Goal: Task Accomplishment & Management: Use online tool/utility

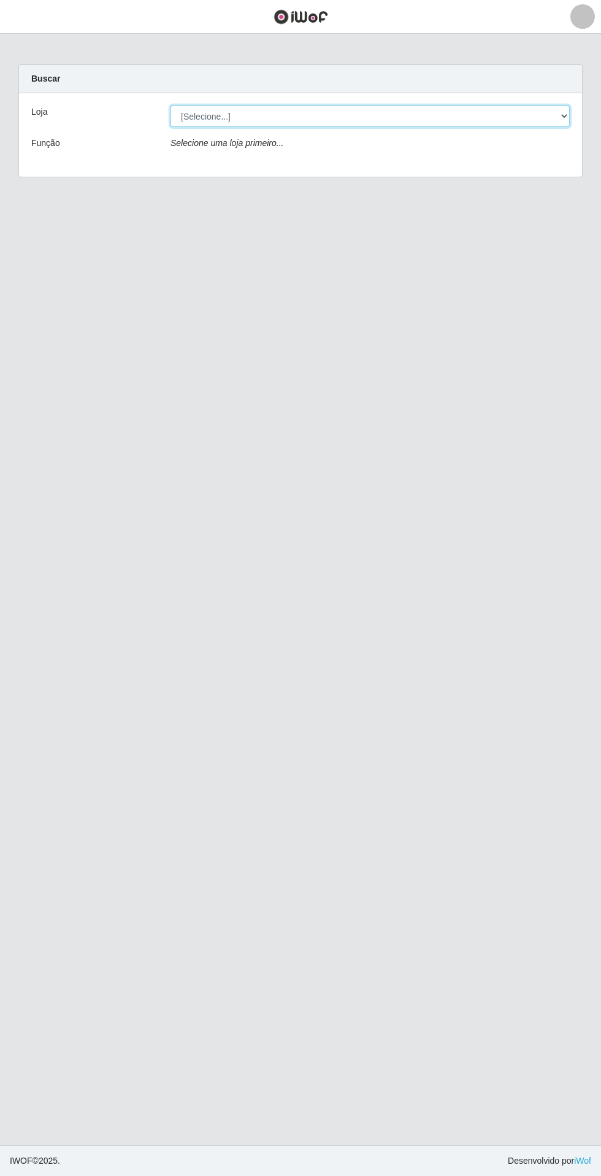
click at [217, 114] on select "[Selecione...] Extrabom - Loja 05 [GEOGRAPHIC_DATA]" at bounding box center [371, 116] width 400 height 21
select select "494"
click at [171, 106] on select "[Selecione...] Extrabom - Loja 05 [GEOGRAPHIC_DATA]" at bounding box center [371, 116] width 400 height 21
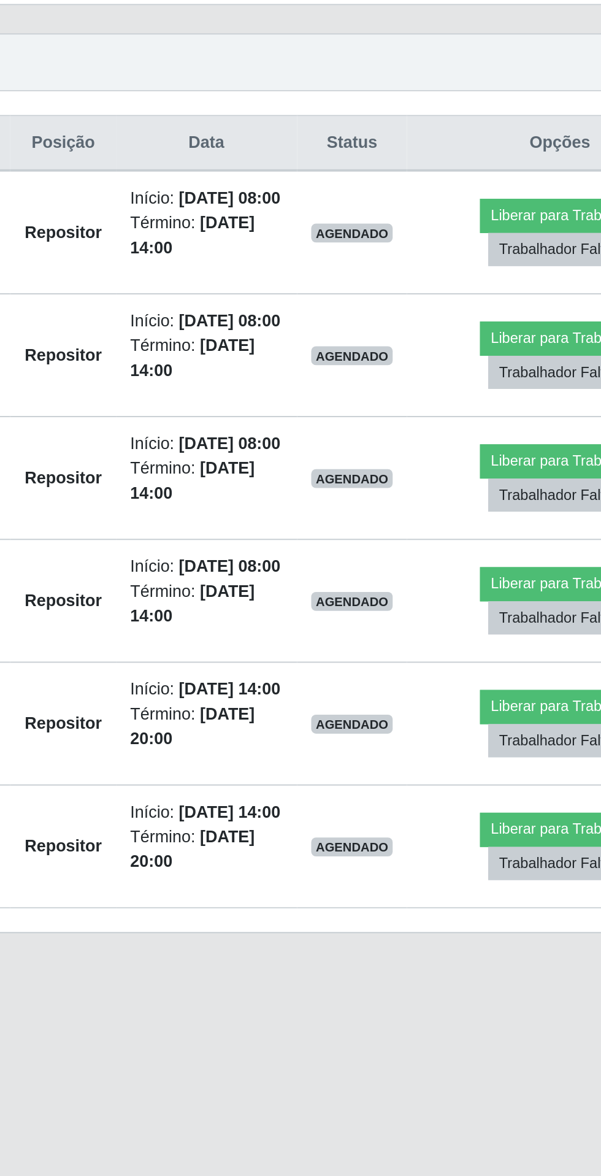
scroll to position [4, 0]
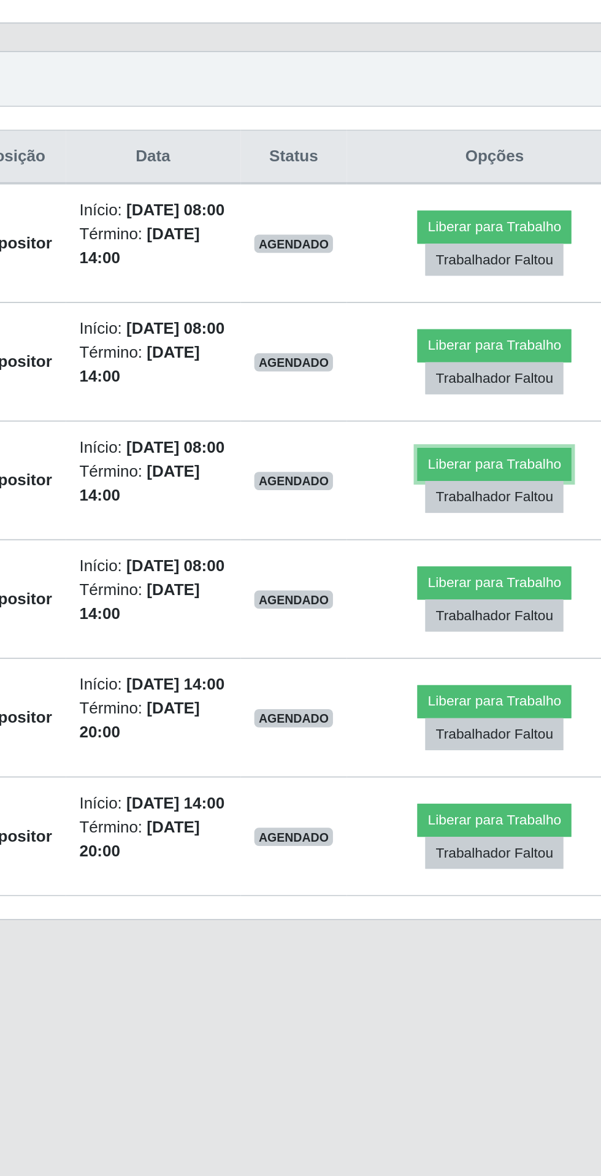
click at [469, 697] on button "Liberar para Trabalho" at bounding box center [490, 688] width 83 height 17
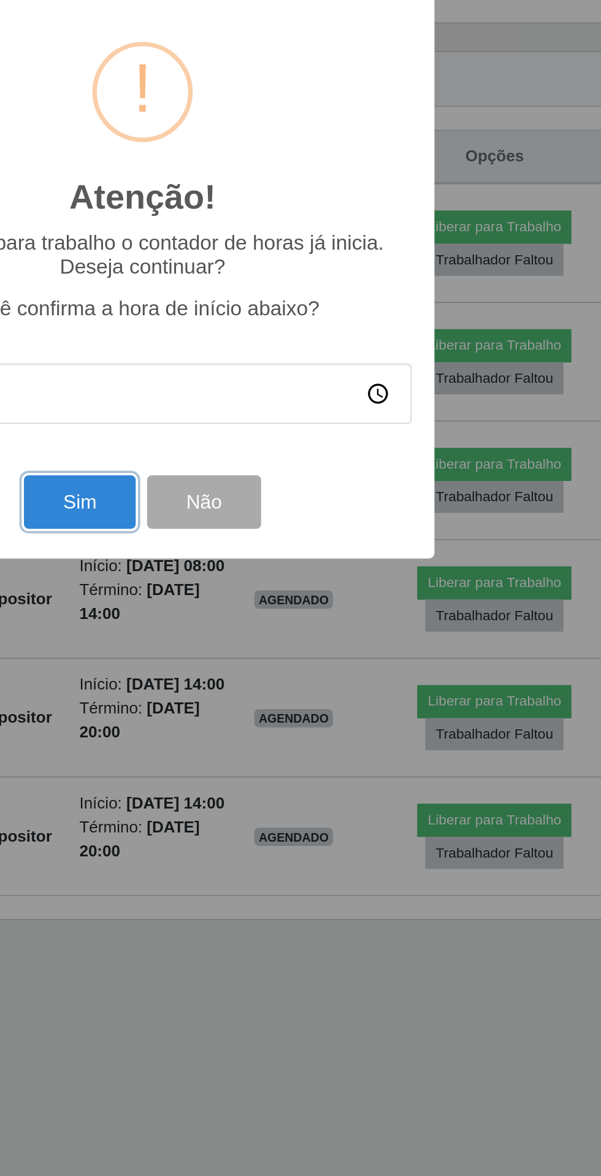
click at [260, 709] on button "Sim" at bounding box center [267, 709] width 60 height 29
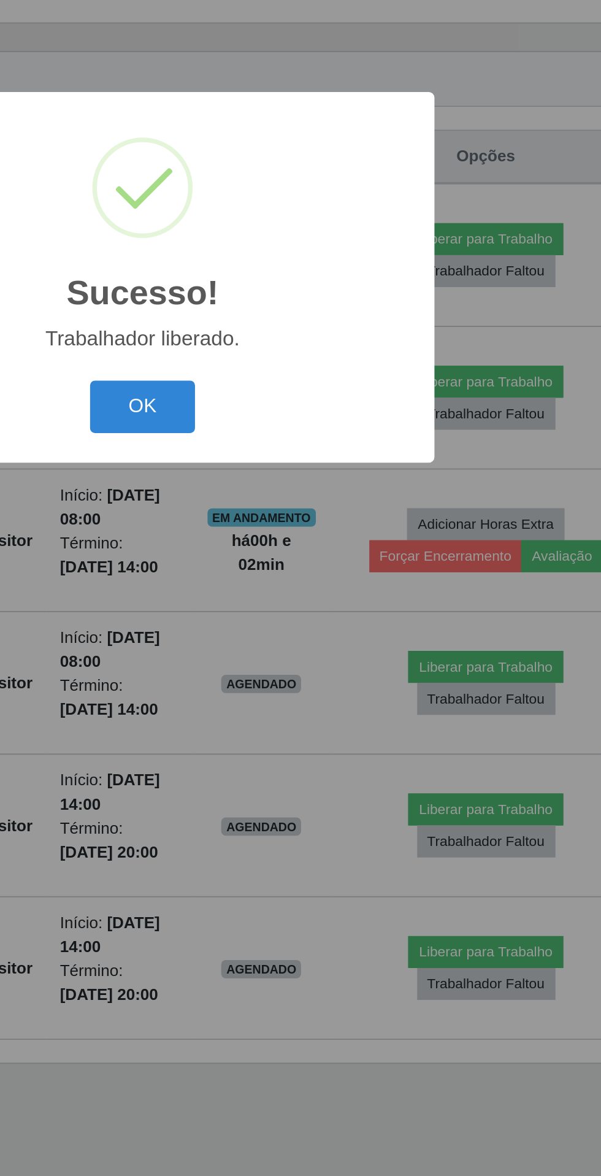
click at [300, 653] on button "OK" at bounding box center [300, 658] width 57 height 29
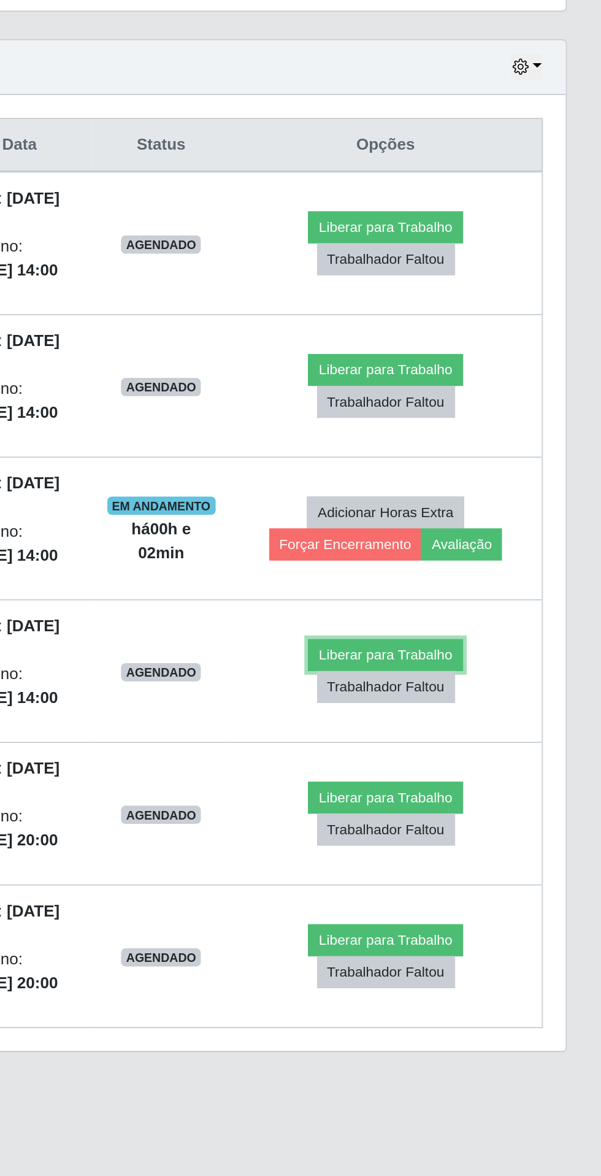
click at [504, 790] on button "Liberar para Trabalho" at bounding box center [485, 797] width 83 height 17
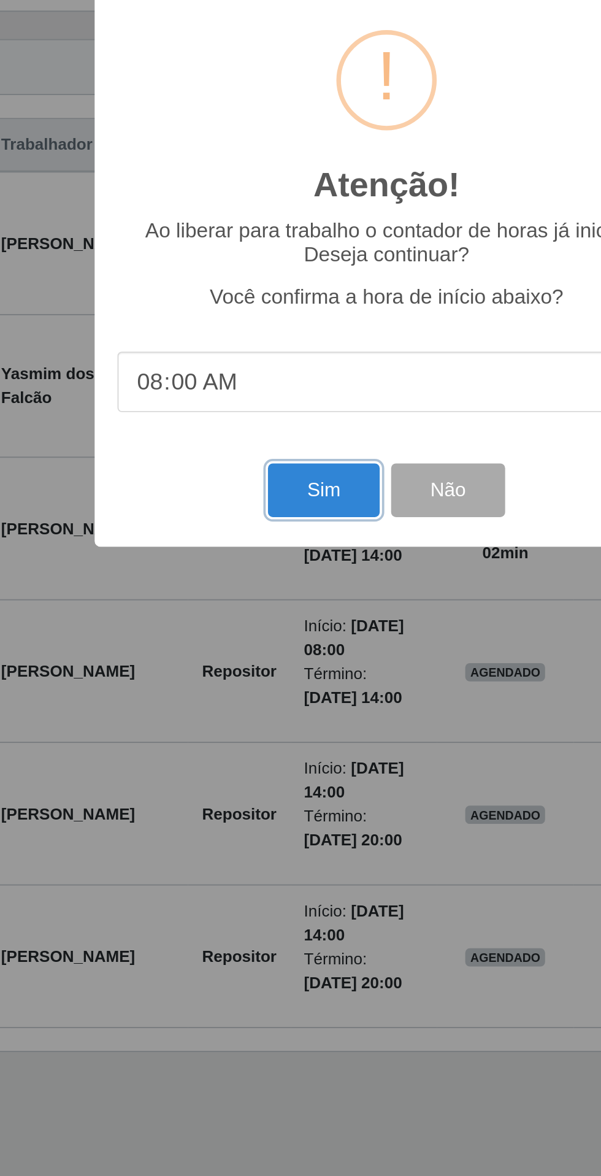
click at [255, 709] on button "Sim" at bounding box center [267, 709] width 60 height 29
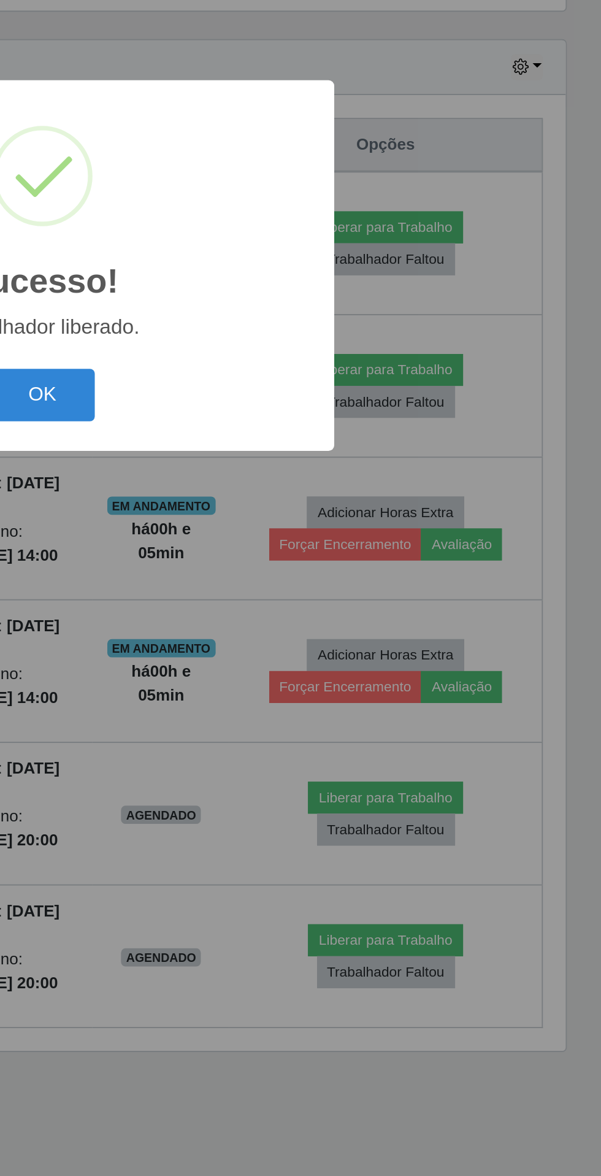
click at [302, 651] on button "OK" at bounding box center [300, 658] width 57 height 29
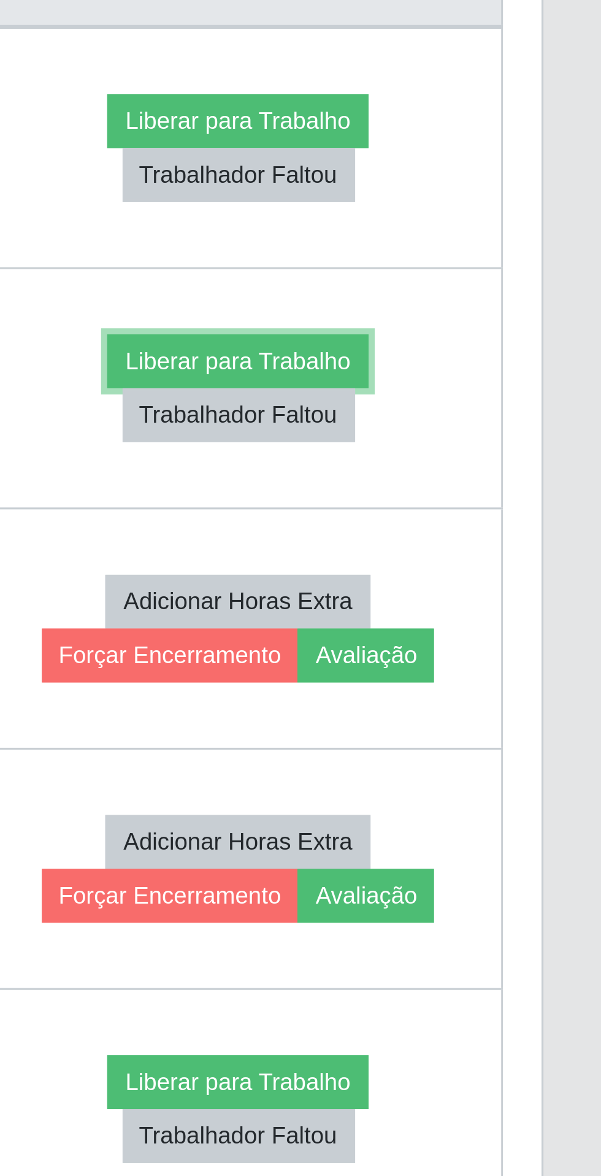
click at [458, 636] on button "Liberar para Trabalho" at bounding box center [485, 644] width 83 height 17
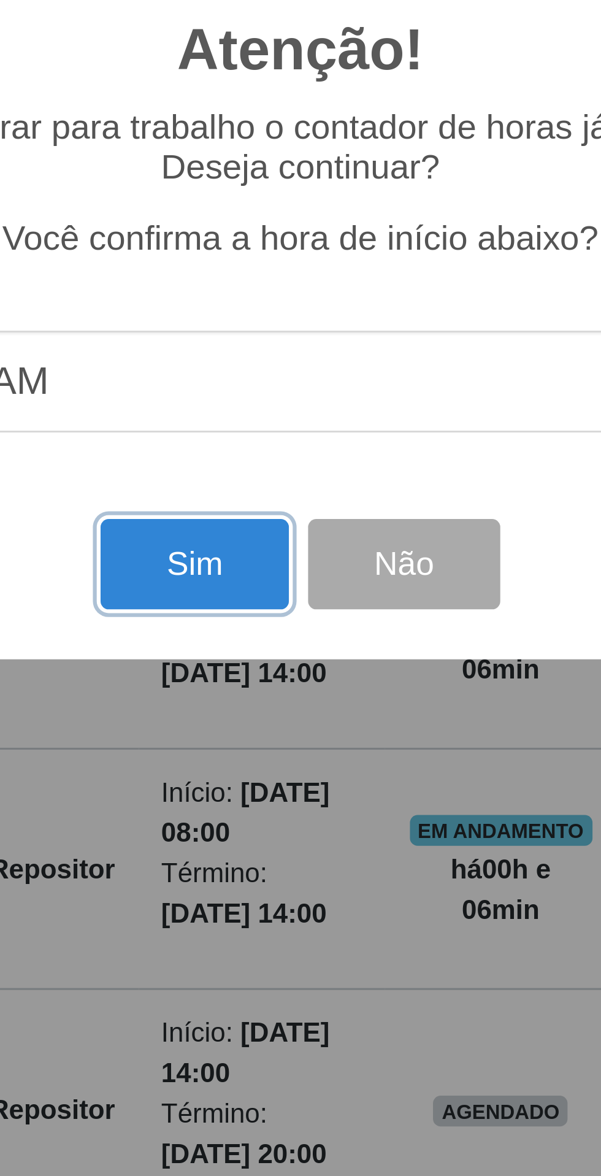
click at [258, 717] on button "Sim" at bounding box center [267, 709] width 60 height 29
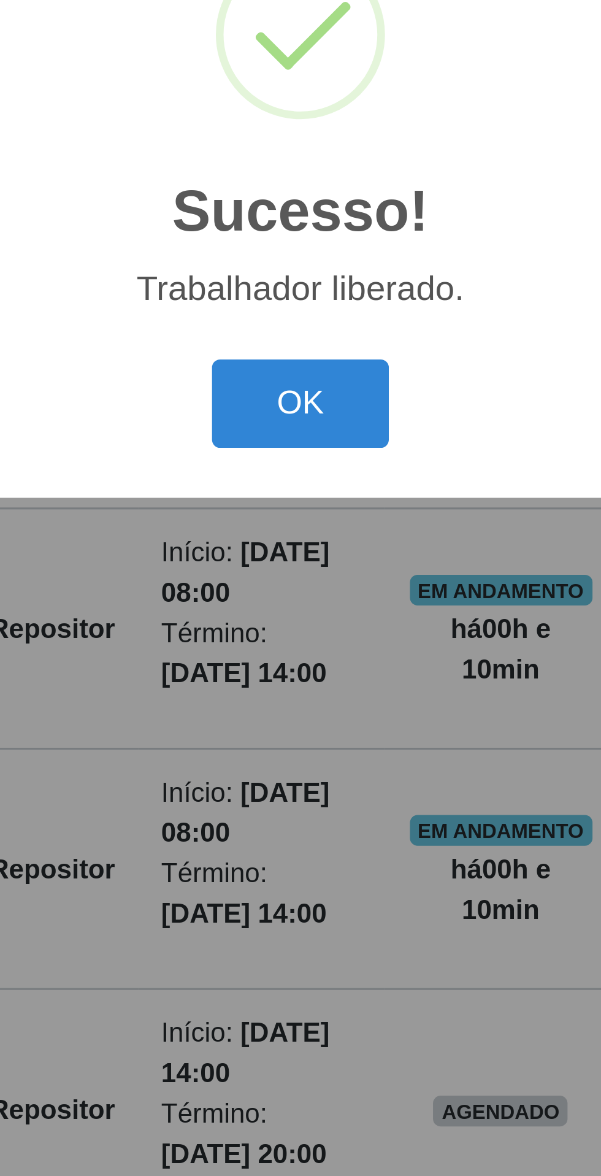
click at [288, 655] on button "OK" at bounding box center [300, 658] width 57 height 29
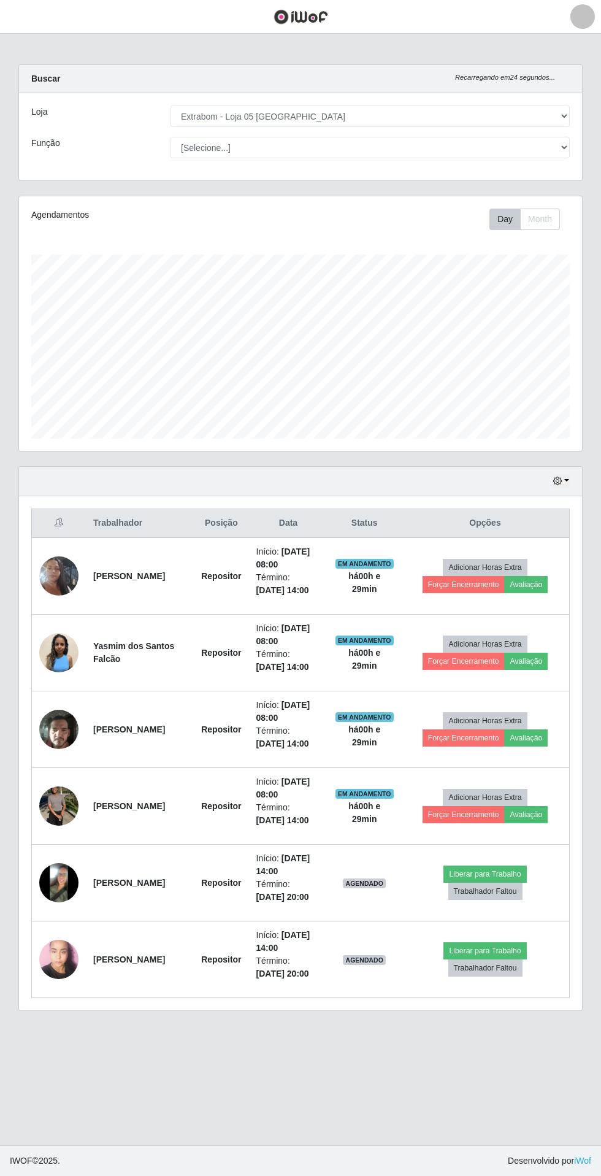
scroll to position [54, 0]
